Goal: Information Seeking & Learning: Check status

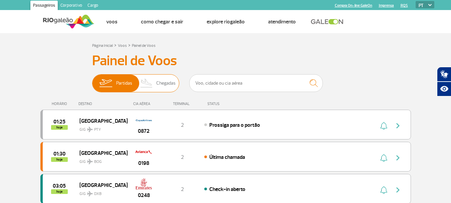
click at [163, 82] on span "Chegadas" at bounding box center [165, 82] width 19 height 17
click at [92, 80] on input "Partidas Chegadas" at bounding box center [92, 80] width 0 height 0
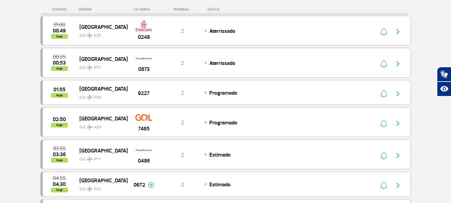
scroll to position [100, 0]
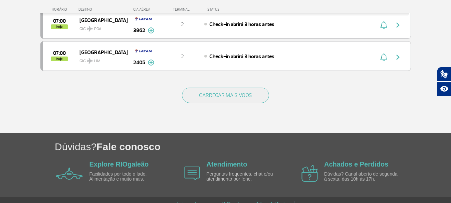
scroll to position [668, 0]
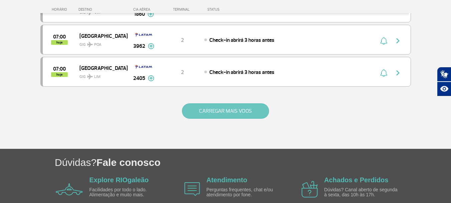
click at [252, 108] on button "CARREGAR MAIS VOOS" at bounding box center [225, 110] width 87 height 15
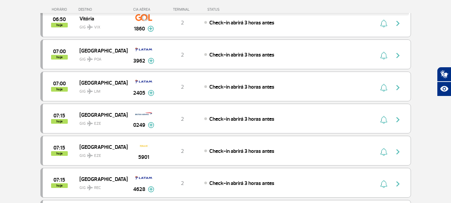
scroll to position [601, 0]
